Goal: Find specific page/section: Find specific page/section

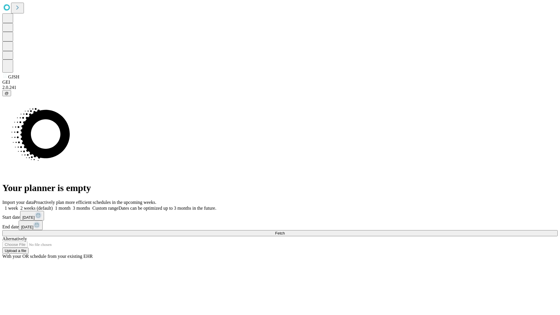
click at [285, 231] on span "Fetch" at bounding box center [280, 233] width 10 height 4
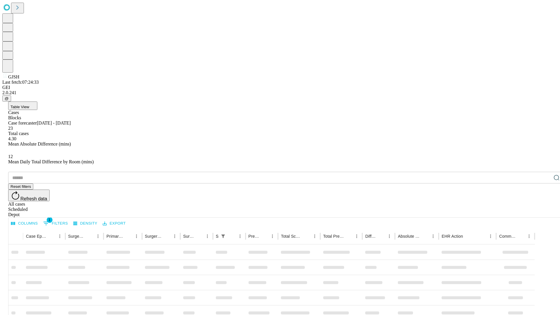
click at [545, 212] on div "Depot" at bounding box center [285, 214] width 555 height 5
click at [497, 202] on div "All cases" at bounding box center [285, 204] width 555 height 5
